Goal: Task Accomplishment & Management: Manage account settings

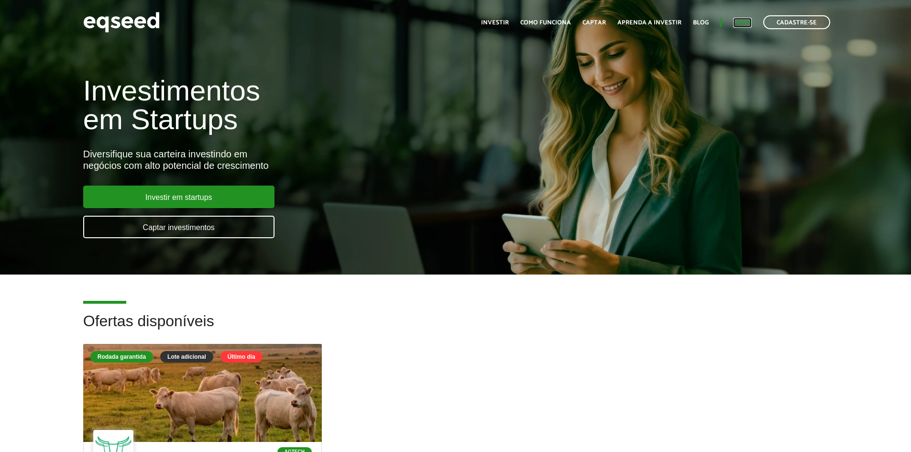
click at [742, 22] on link "Login" at bounding box center [742, 23] width 19 height 6
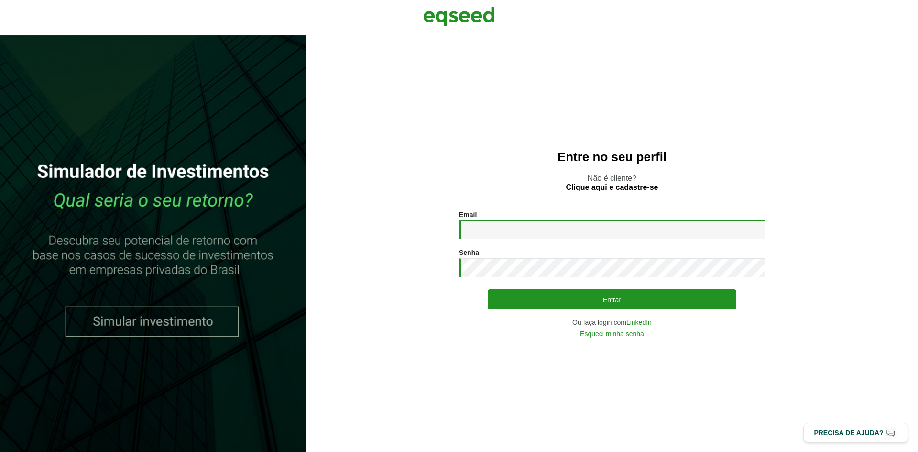
click at [484, 231] on input "Email *" at bounding box center [612, 230] width 306 height 19
type input "**********"
click at [488, 289] on button "Entrar" at bounding box center [612, 299] width 249 height 20
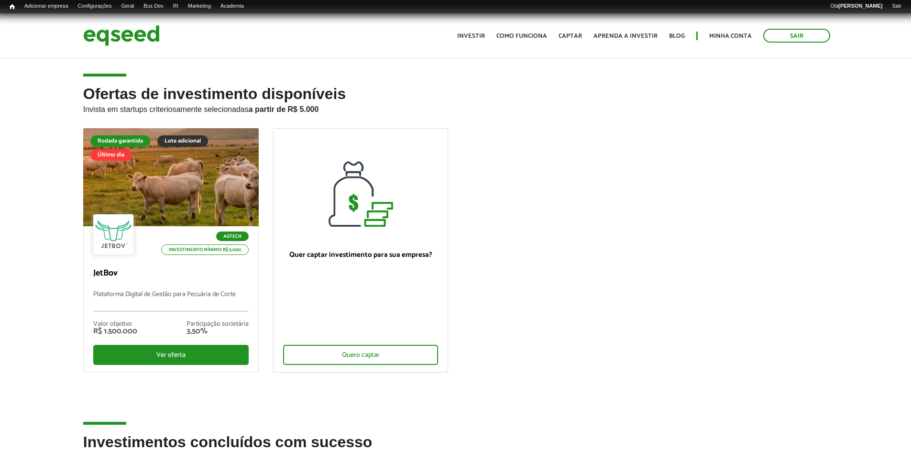
click at [187, 27] on div "Sair Toggle navigation Toggle navigation Início Investir Como funciona Captar A…" at bounding box center [456, 35] width 760 height 25
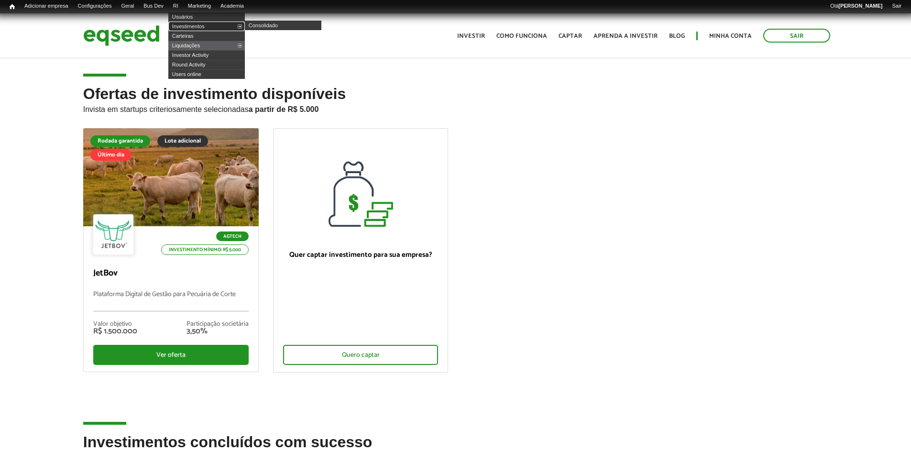
click at [186, 25] on link "Investimentos" at bounding box center [206, 27] width 77 height 10
